Goal: Find specific page/section: Find specific page/section

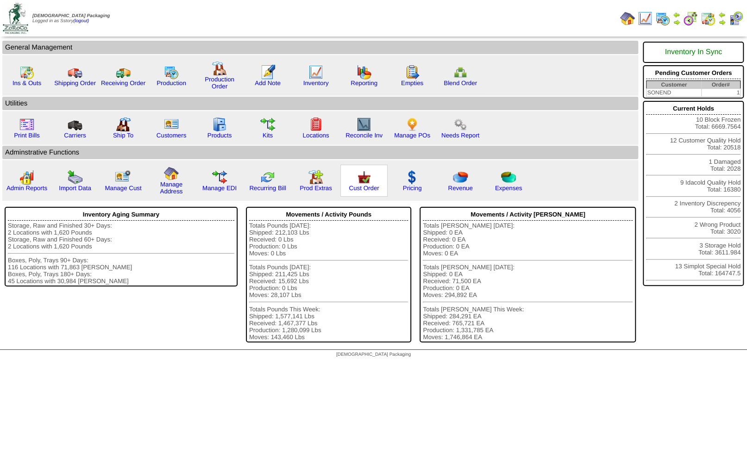
click at [370, 181] on div "Cust Order" at bounding box center [363, 181] width 47 height 32
click at [364, 183] on img at bounding box center [364, 177] width 15 height 15
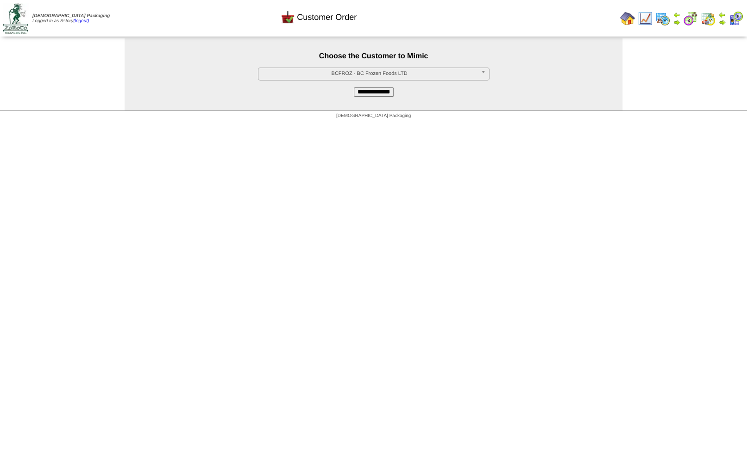
click at [335, 78] on span "BCFROZ - BC Frozen Foods LTD" at bounding box center [369, 73] width 215 height 11
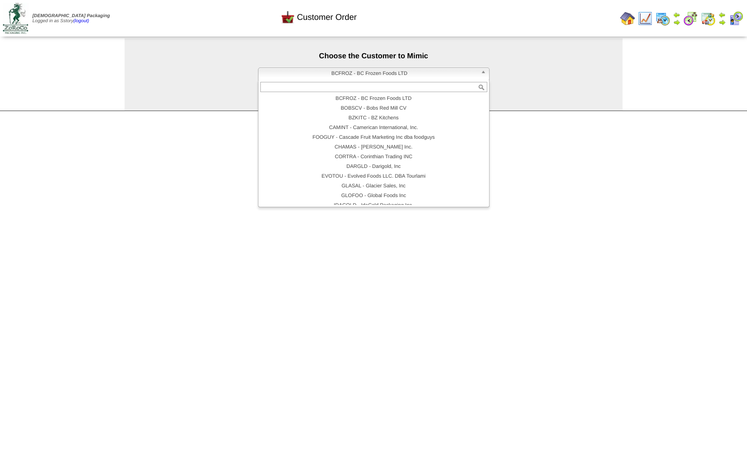
scroll to position [56, 0]
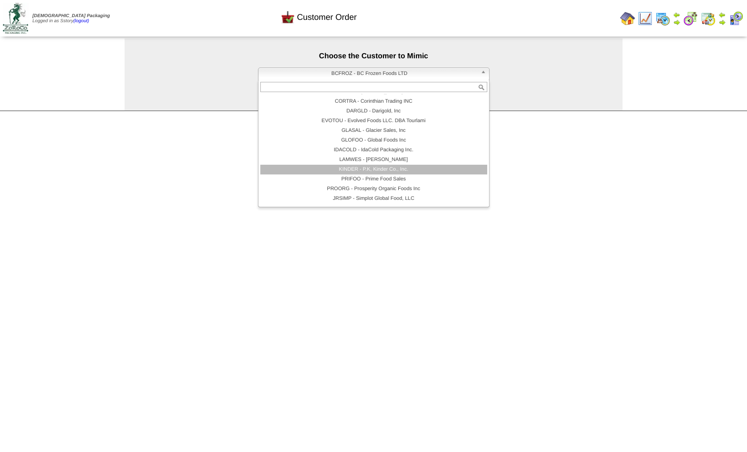
click at [362, 167] on li "KINDER - P.K, Kinder Co., Inc." at bounding box center [373, 170] width 227 height 10
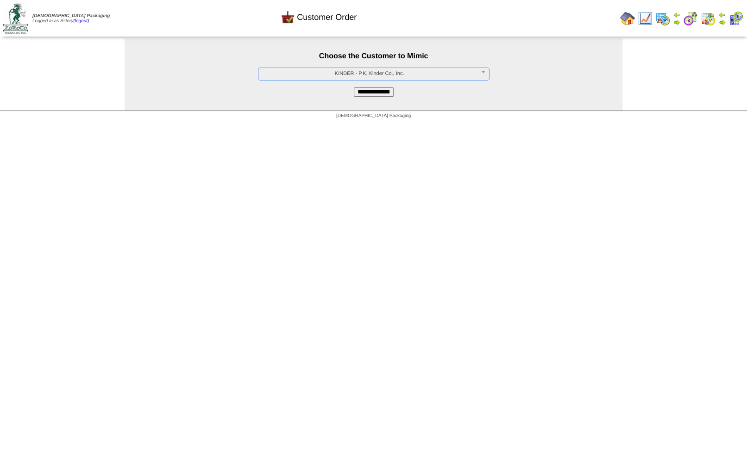
click at [366, 96] on input "**********" at bounding box center [374, 92] width 40 height 9
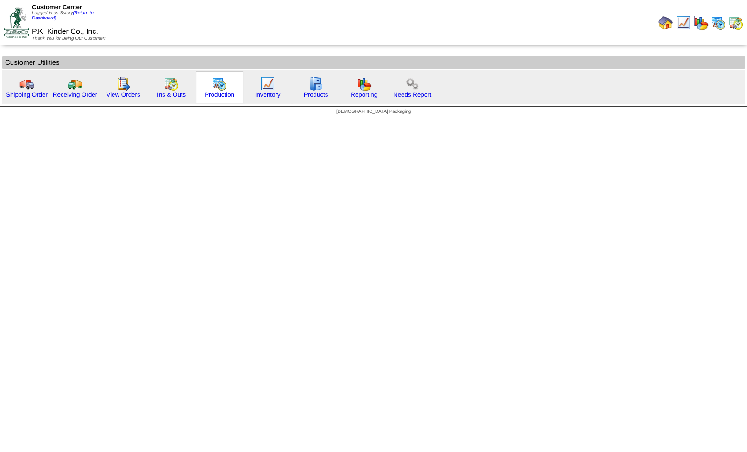
click at [212, 85] on img at bounding box center [219, 83] width 15 height 15
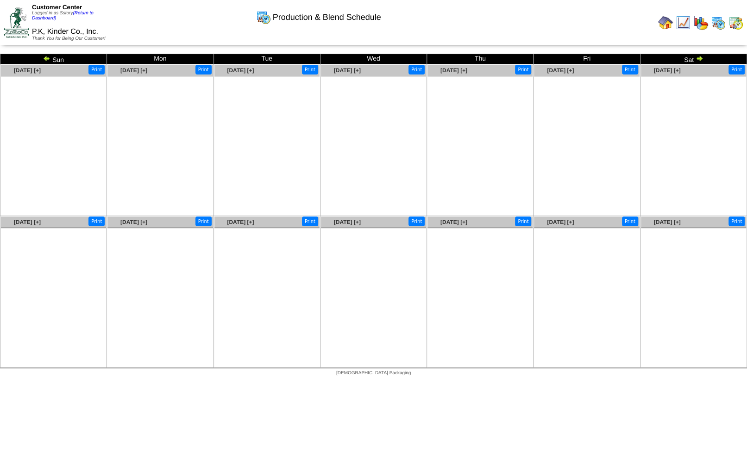
click at [47, 61] on img at bounding box center [46, 58] width 7 height 7
click at [732, 25] on img at bounding box center [736, 22] width 15 height 15
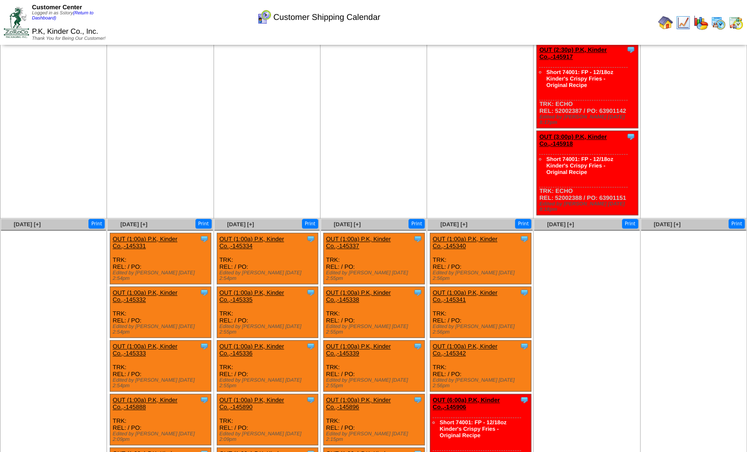
scroll to position [534, 0]
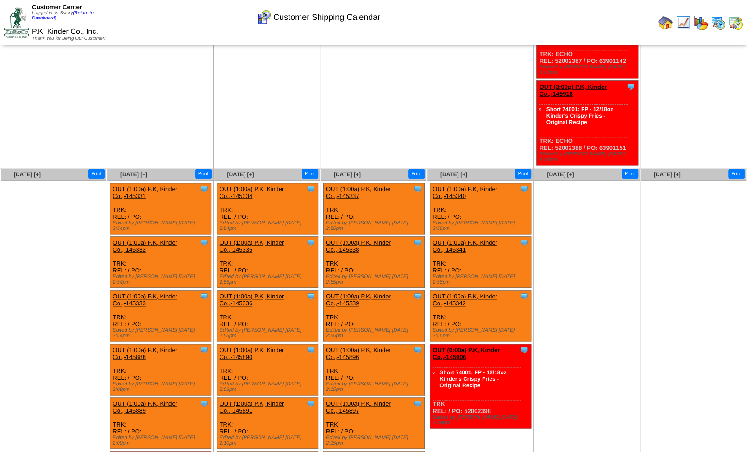
click at [614, 252] on ul at bounding box center [586, 250] width 105 height 139
